Goal: Task Accomplishment & Management: Use online tool/utility

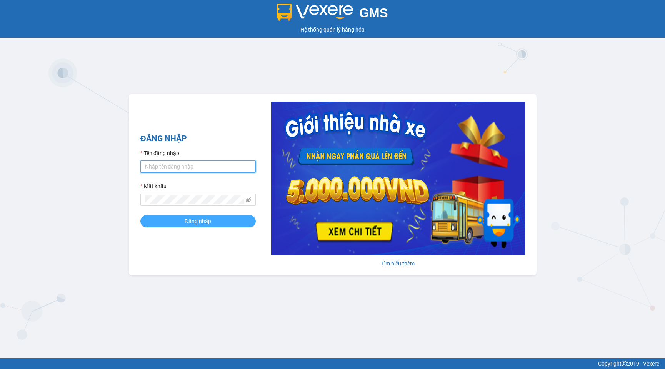
type input "nga.phucxuyen"
click at [183, 218] on button "Đăng nhập" at bounding box center [197, 221] width 115 height 12
click at [194, 223] on span "Đăng nhập" at bounding box center [198, 221] width 27 height 8
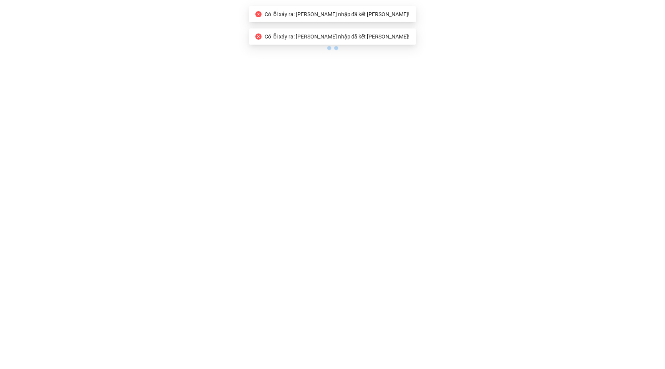
click at [194, 223] on body "Có lỗi xảy ra: [PERSON_NAME] nhập đã kết [PERSON_NAME]! Có [PERSON_NAME] ra: [P…" at bounding box center [332, 184] width 665 height 369
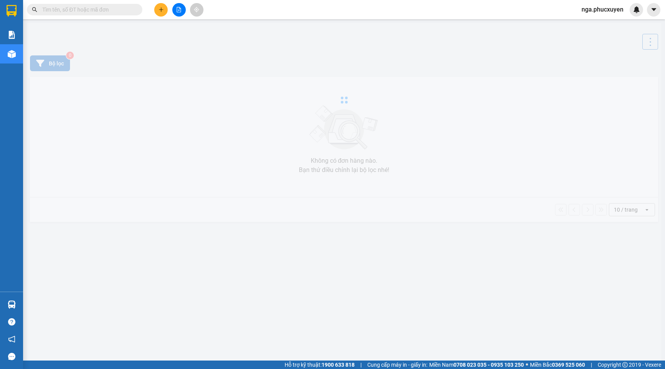
click at [178, 8] on icon "file-add" at bounding box center [178, 9] width 5 height 5
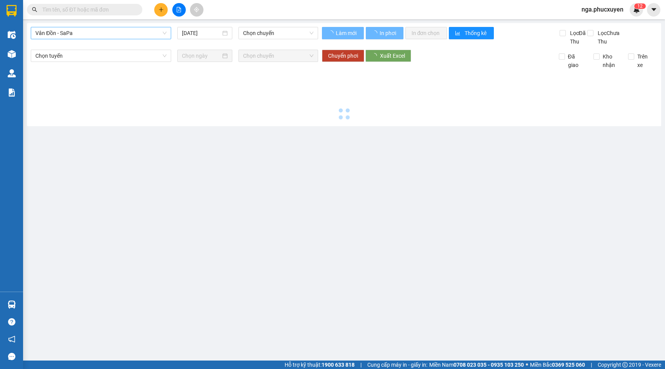
click at [152, 32] on span "Vân Đồn - SaPa" at bounding box center [100, 33] width 131 height 12
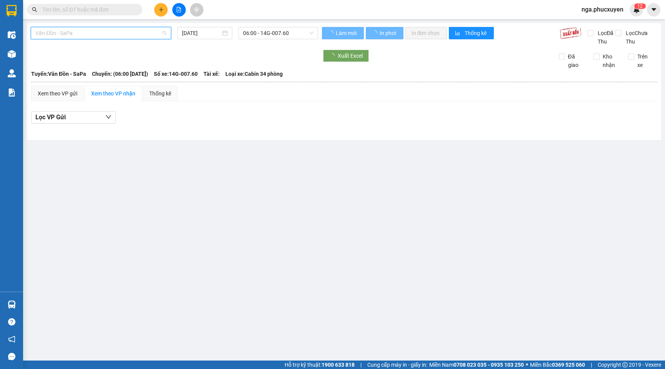
click at [152, 32] on span "Vân Đồn - SaPa" at bounding box center [100, 33] width 131 height 12
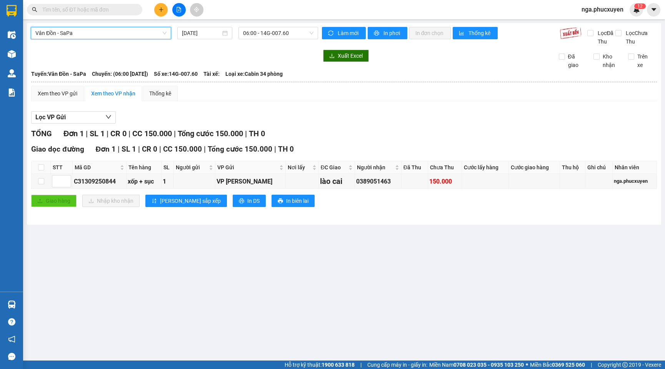
drag, startPoint x: 149, startPoint y: 38, endPoint x: 152, endPoint y: 33, distance: 5.5
click at [151, 35] on span "Vân Đồn - SaPa" at bounding box center [100, 33] width 131 height 12
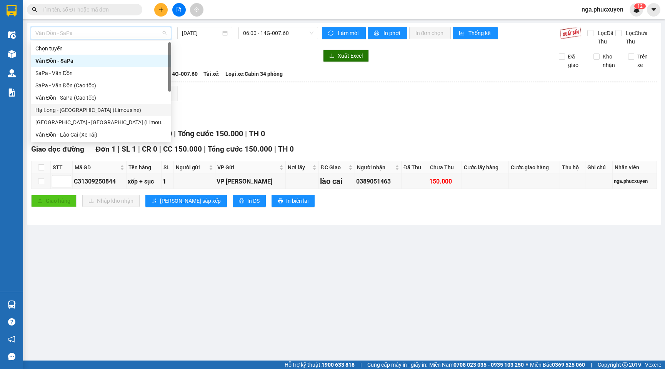
click at [100, 109] on div "Hạ Long - Hà Nội (Limousine)" at bounding box center [100, 110] width 131 height 8
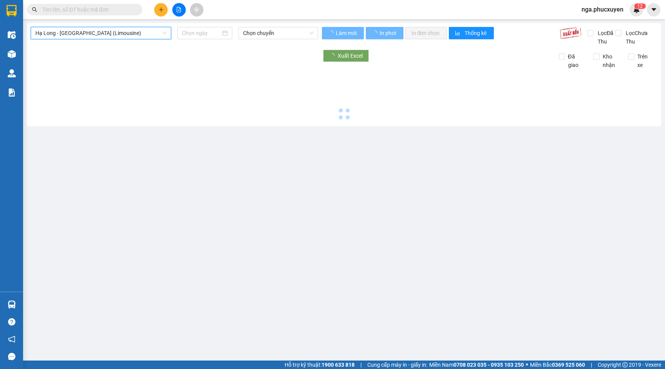
type input "13/09/2025"
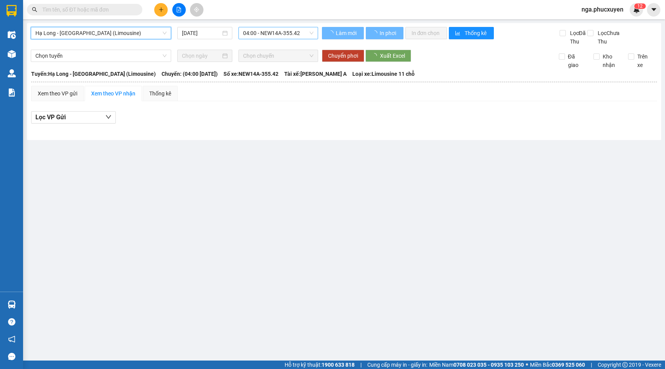
click at [290, 32] on span "04:00 - NEW14A-355.42" at bounding box center [278, 33] width 70 height 12
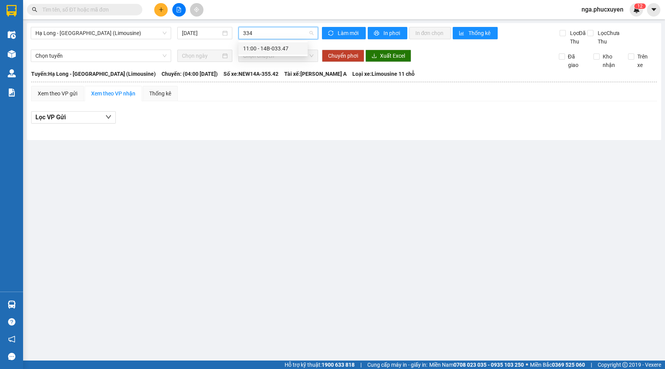
type input "3347"
click at [279, 47] on div "11:00 - 14B-033.47" at bounding box center [273, 48] width 60 height 8
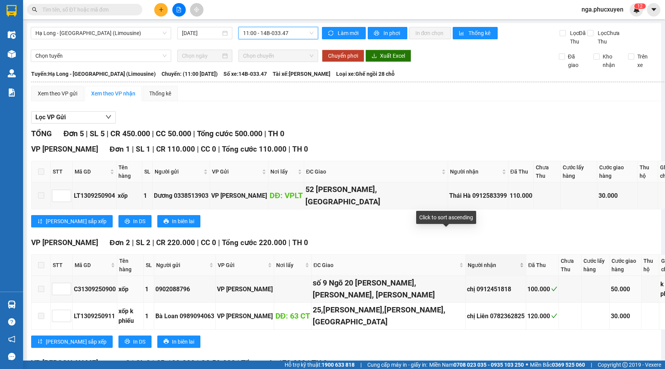
scroll to position [38, 0]
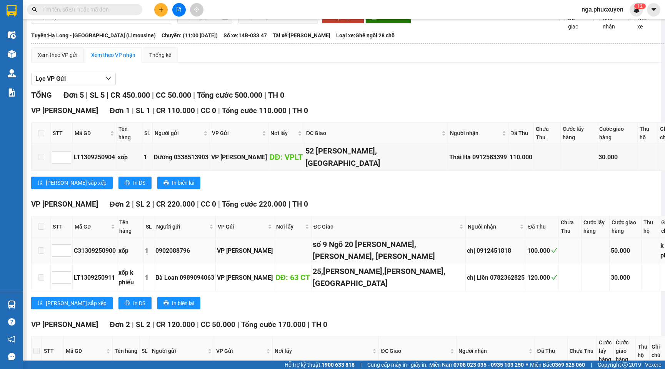
click at [89, 255] on div "C31309250900" at bounding box center [95, 251] width 42 height 10
copy div "C31309250900"
paste input "C31309250900"
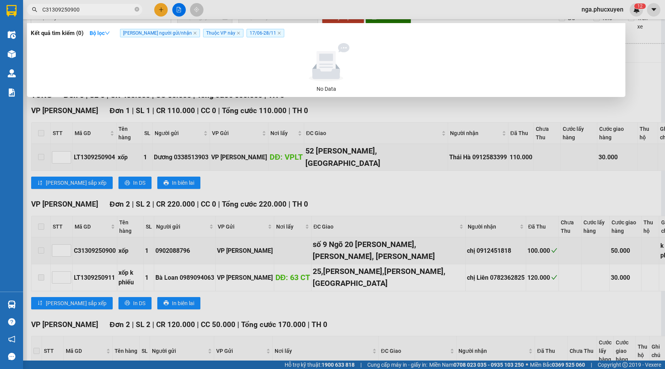
type input "C31309250900"
click at [253, 32] on span "17/06 - 28/11" at bounding box center [266, 33] width 38 height 8
click at [277, 32] on icon "close" at bounding box center [279, 33] width 4 height 4
click at [237, 32] on icon "close" at bounding box center [239, 33] width 4 height 4
click at [193, 33] on icon "close" at bounding box center [194, 33] width 3 height 3
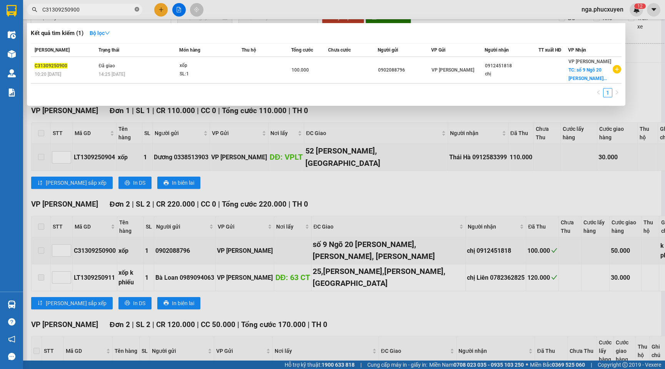
click at [136, 9] on icon "close-circle" at bounding box center [137, 9] width 5 height 5
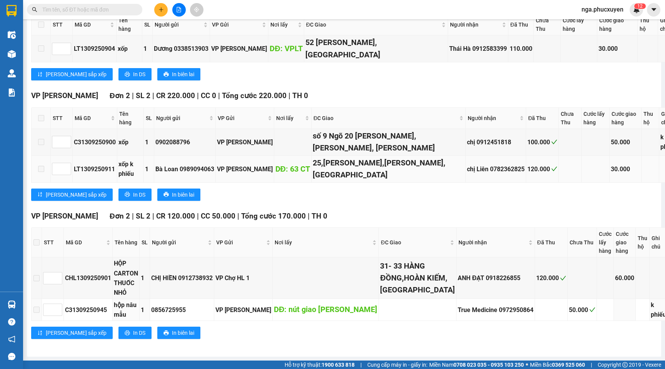
scroll to position [30, 0]
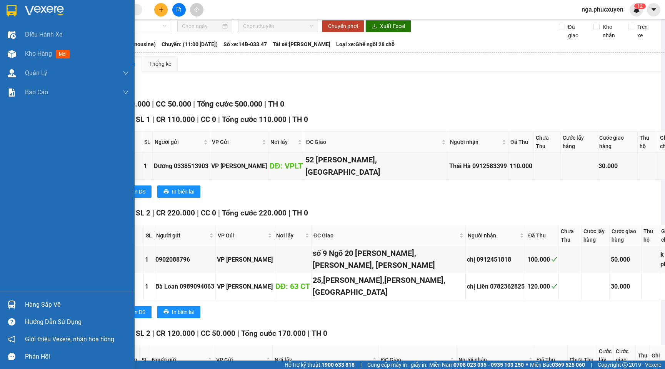
click at [13, 10] on img at bounding box center [12, 11] width 10 height 12
